Goal: Find specific page/section: Find specific page/section

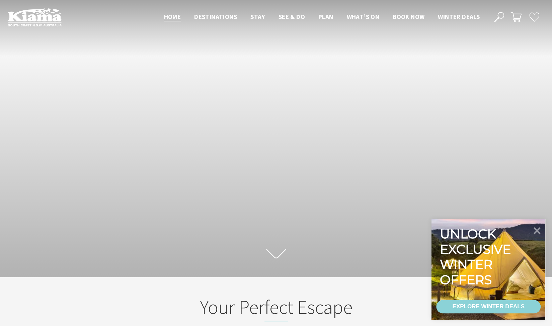
scroll to position [112, 557]
click at [498, 17] on use at bounding box center [499, 17] width 10 height 10
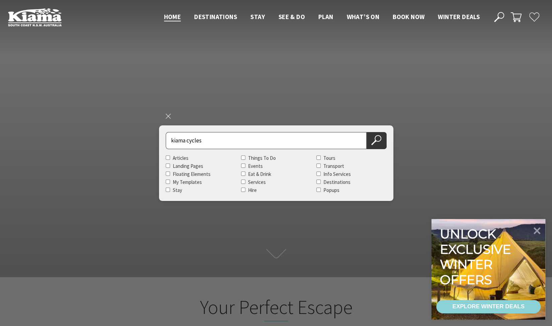
type input "kiama cycles"
click at [367, 132] on button "Search Now" at bounding box center [377, 140] width 20 height 17
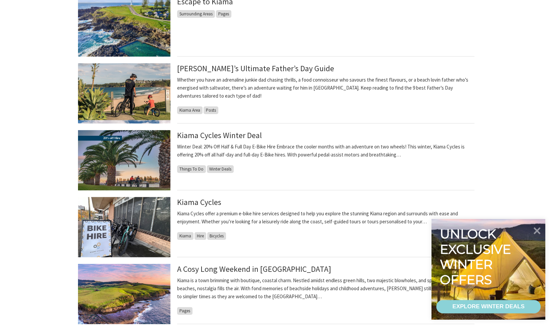
scroll to position [342, 0]
click at [198, 204] on link "Kiama Cycles" at bounding box center [199, 203] width 44 height 11
